Goal: Navigation & Orientation: Find specific page/section

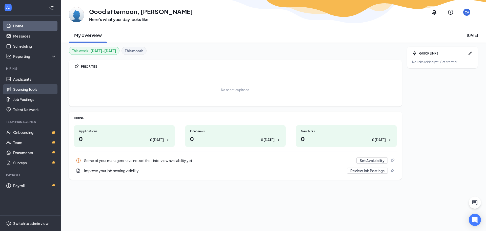
click at [39, 86] on link "Sourcing Tools" at bounding box center [34, 89] width 43 height 10
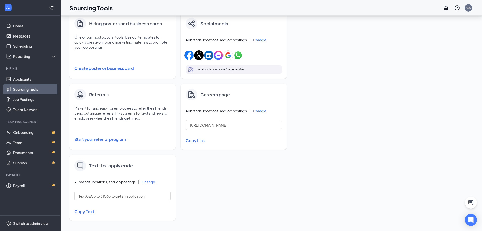
scroll to position [94, 0]
click at [30, 101] on link "Job Postings" at bounding box center [34, 99] width 43 height 10
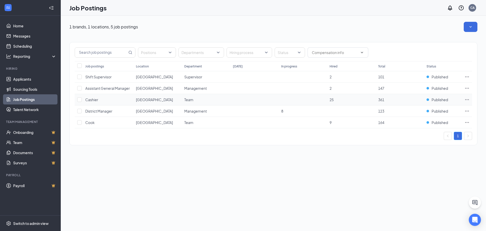
click at [299, 102] on td at bounding box center [303, 99] width 48 height 11
click at [467, 111] on icon "Ellipses" at bounding box center [467, 110] width 5 height 5
click at [318, 171] on div "1 brands, 1 locations, 5 job postings Positions Departments Hiring process Stat…" at bounding box center [273, 123] width 425 height 215
click at [36, 109] on link "Talent Network" at bounding box center [34, 109] width 43 height 10
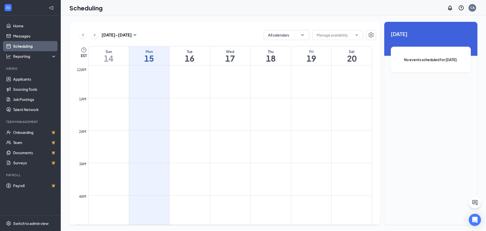
scroll to position [249, 0]
click at [27, 38] on link "Messages" at bounding box center [34, 36] width 43 height 10
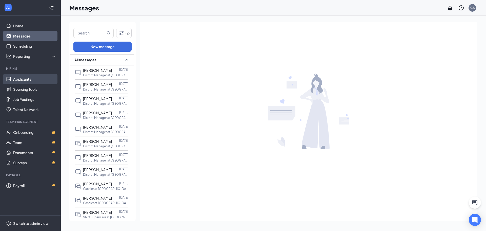
drag, startPoint x: 30, startPoint y: 76, endPoint x: 30, endPoint y: 79, distance: 3.4
click at [30, 76] on link "Applicants" at bounding box center [34, 79] width 43 height 10
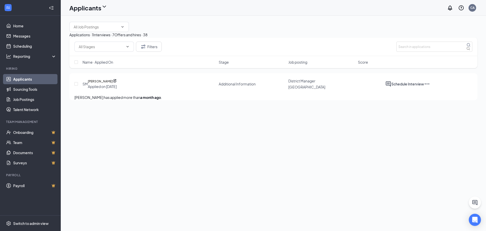
click at [114, 37] on div "Interviews · 7" at bounding box center [103, 35] width 21 height 6
